Goal: Task Accomplishment & Management: Use online tool/utility

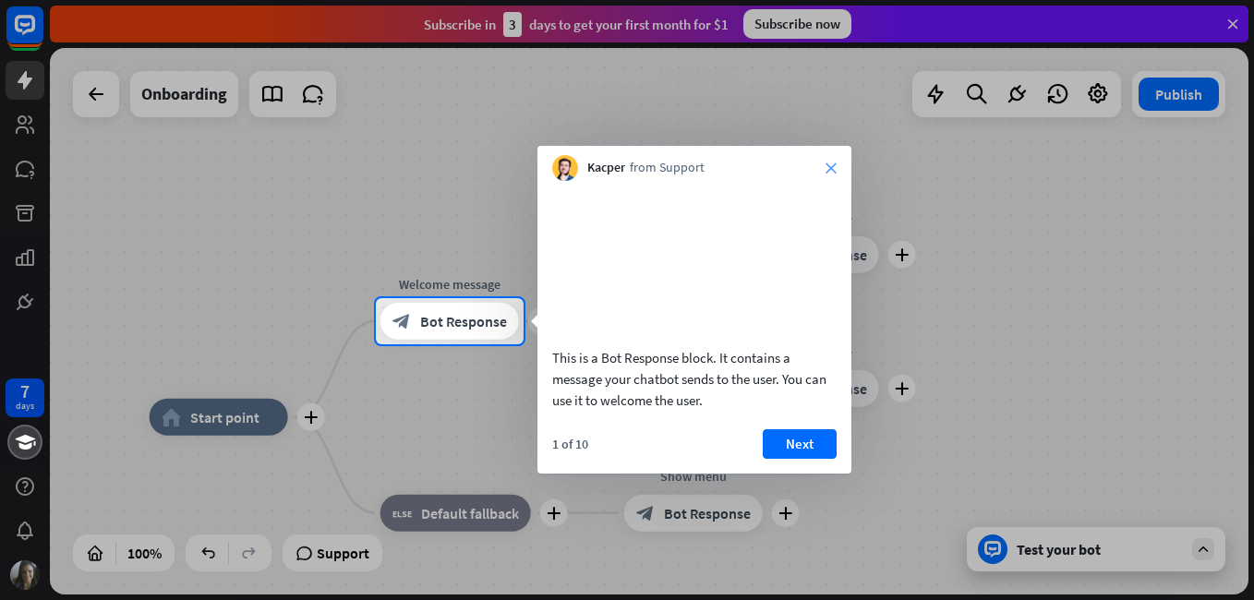
drag, startPoint x: 828, startPoint y: 162, endPoint x: 830, endPoint y: 171, distance: 9.4
click at [830, 171] on div "Kacper from Support close" at bounding box center [694, 163] width 314 height 35
click at [830, 171] on icon "close" at bounding box center [831, 168] width 11 height 11
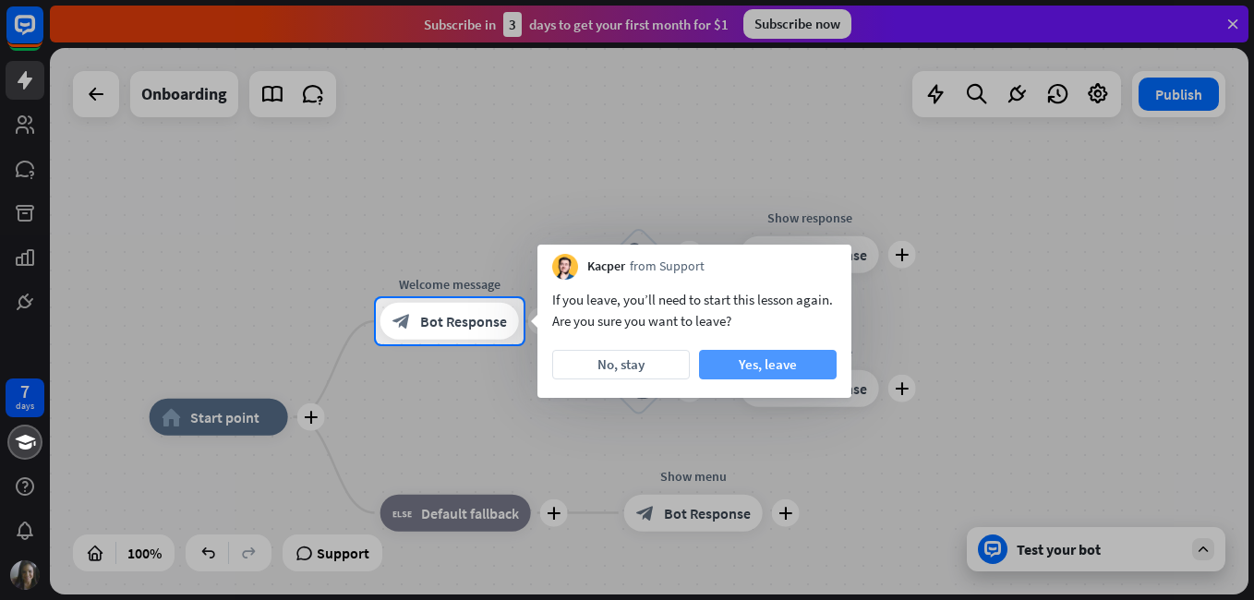
click at [788, 367] on button "Yes, leave" at bounding box center [768, 365] width 138 height 30
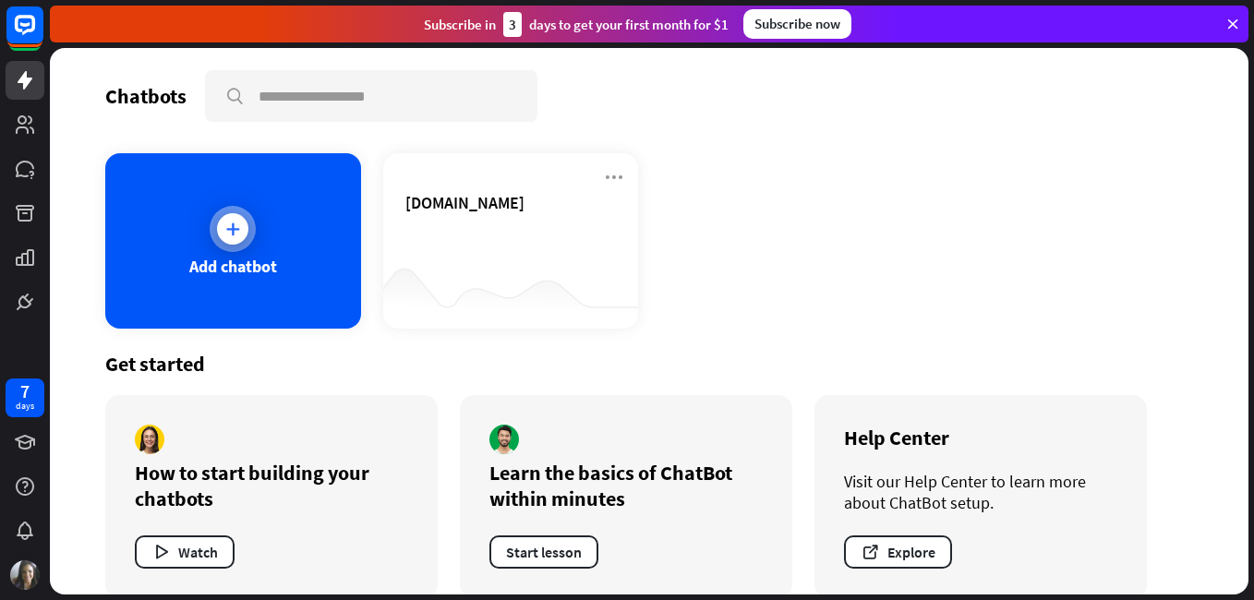
click at [271, 243] on div "Add chatbot" at bounding box center [233, 240] width 256 height 175
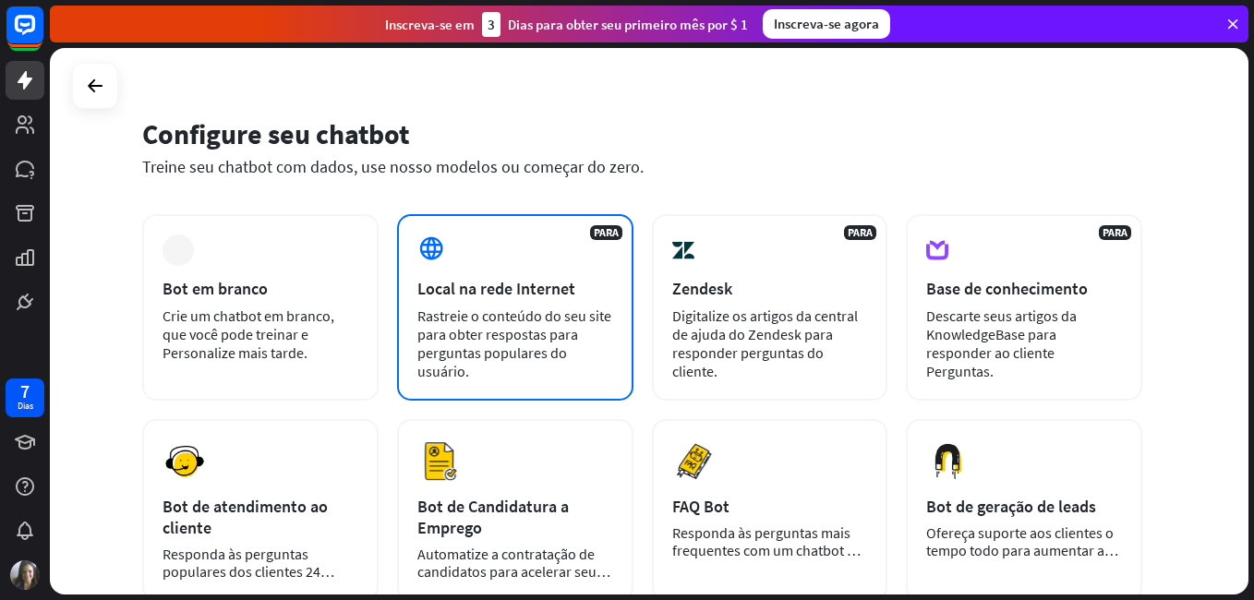
scroll to position [29, 0]
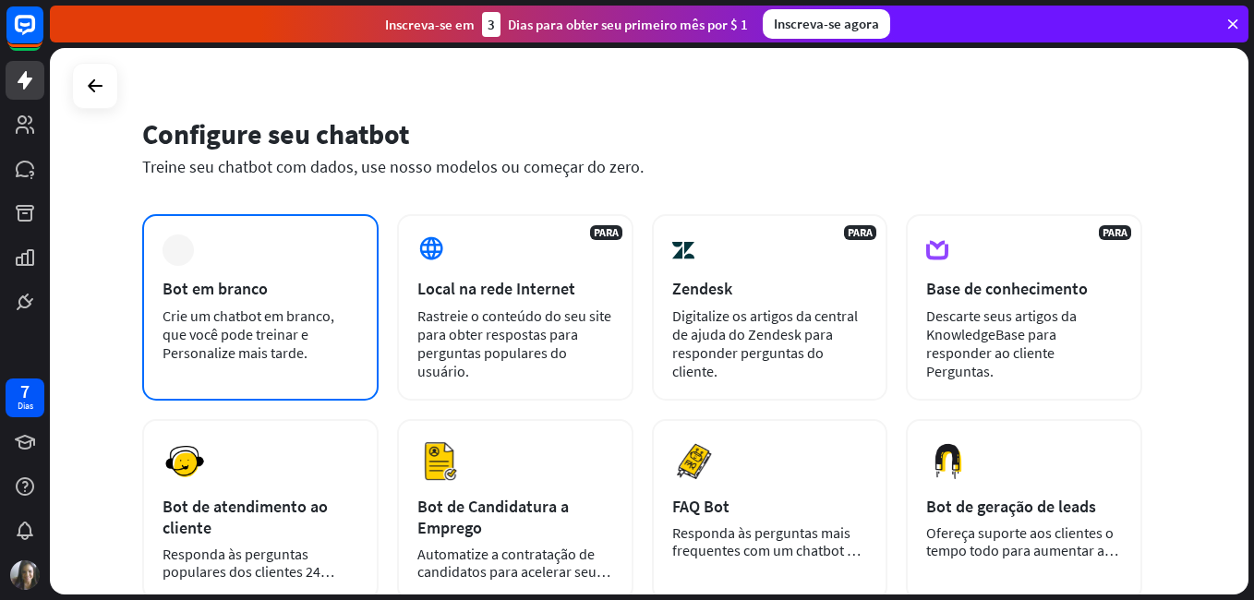
click at [318, 300] on div "mais Bot em branco Crie um chatbot em branco, que você pode treinar e Personali…" at bounding box center [260, 307] width 236 height 187
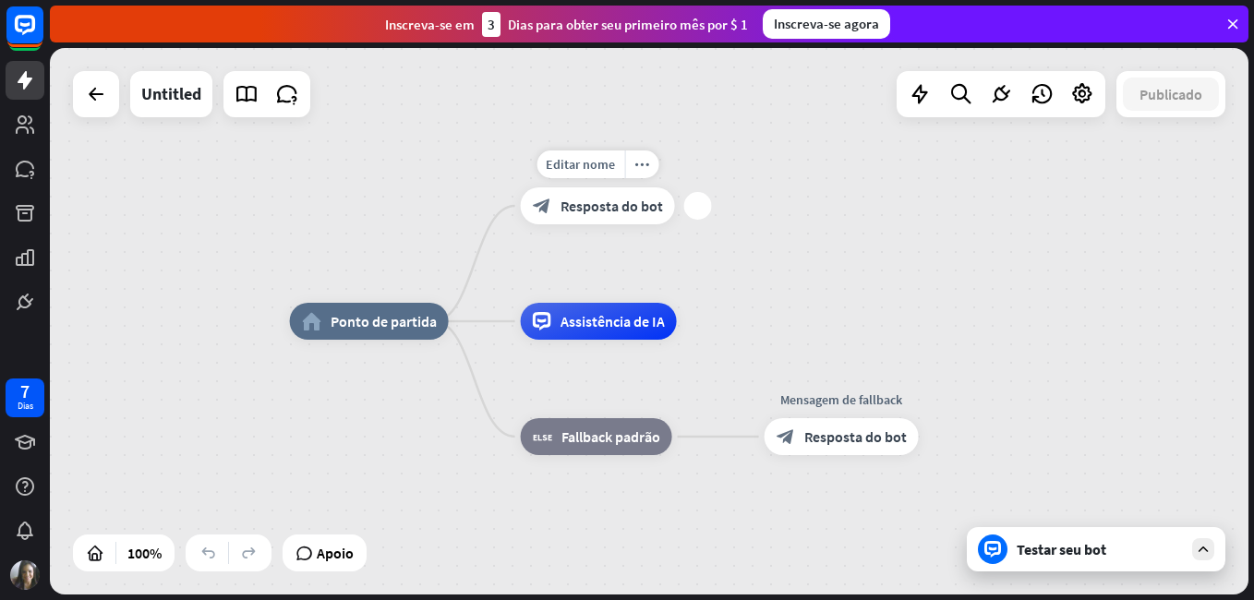
click at [624, 201] on span "Resposta do bot" at bounding box center [612, 206] width 103 height 18
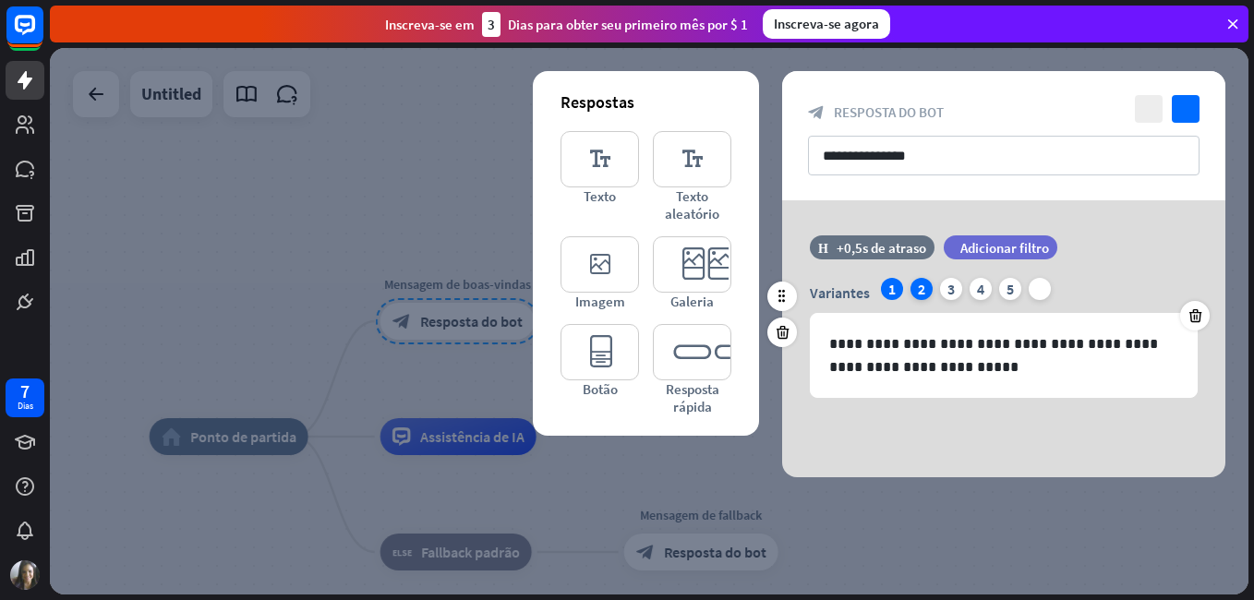
click at [926, 286] on div "2" at bounding box center [922, 289] width 22 height 22
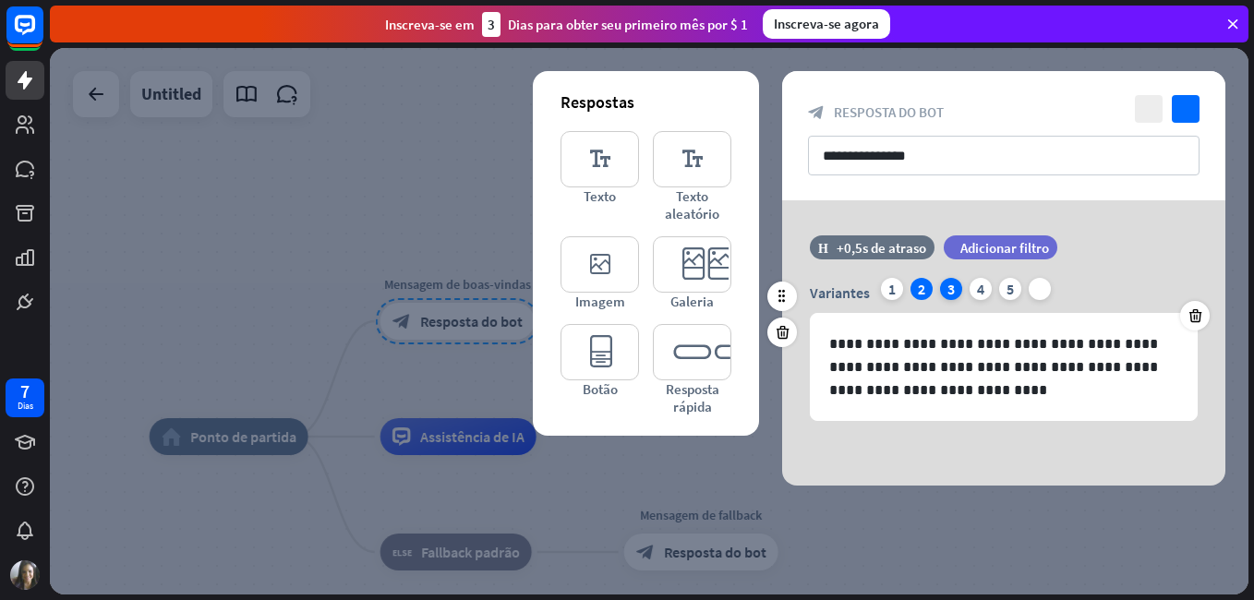
click at [956, 284] on div "3" at bounding box center [951, 289] width 22 height 22
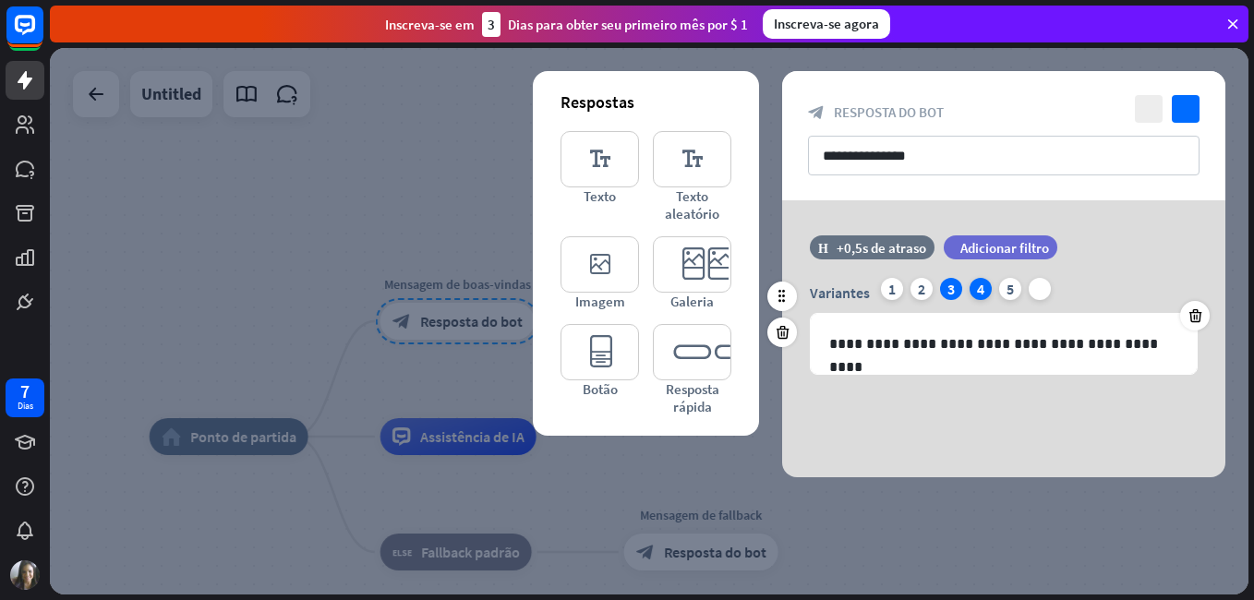
click at [977, 288] on div "4" at bounding box center [981, 289] width 22 height 22
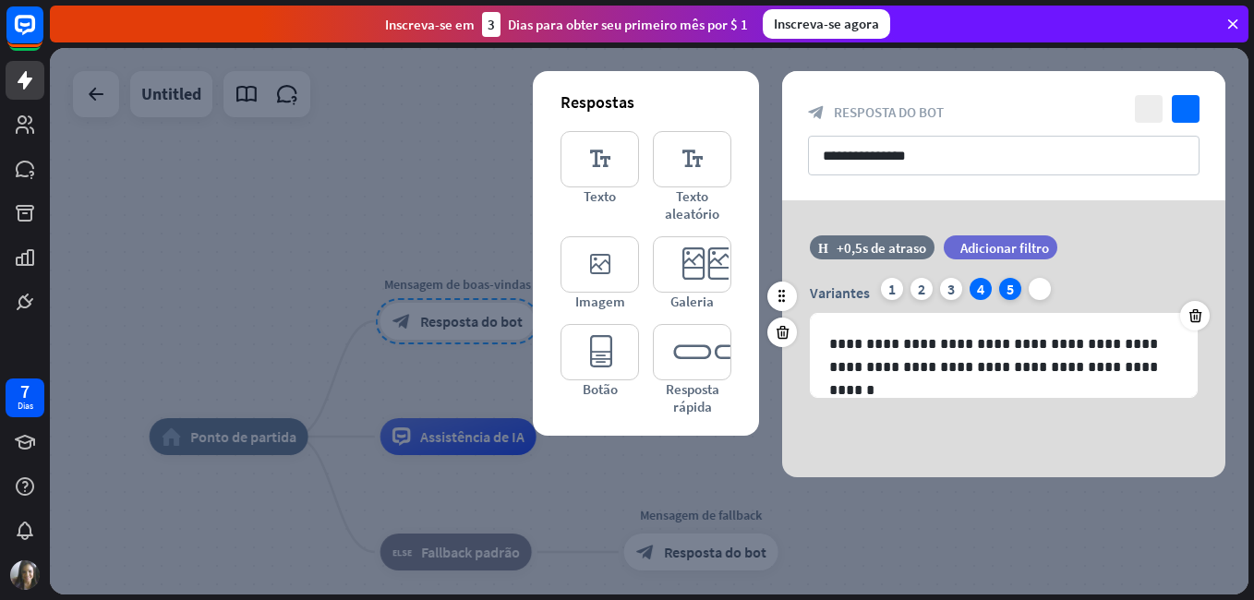
click at [1016, 293] on div "5" at bounding box center [1010, 289] width 22 height 22
click at [900, 290] on div "1" at bounding box center [892, 289] width 22 height 22
click at [648, 18] on font "Dias para obter seu primeiro mês por $ 1" at bounding box center [628, 25] width 240 height 18
